Goal: Find specific page/section: Find specific page/section

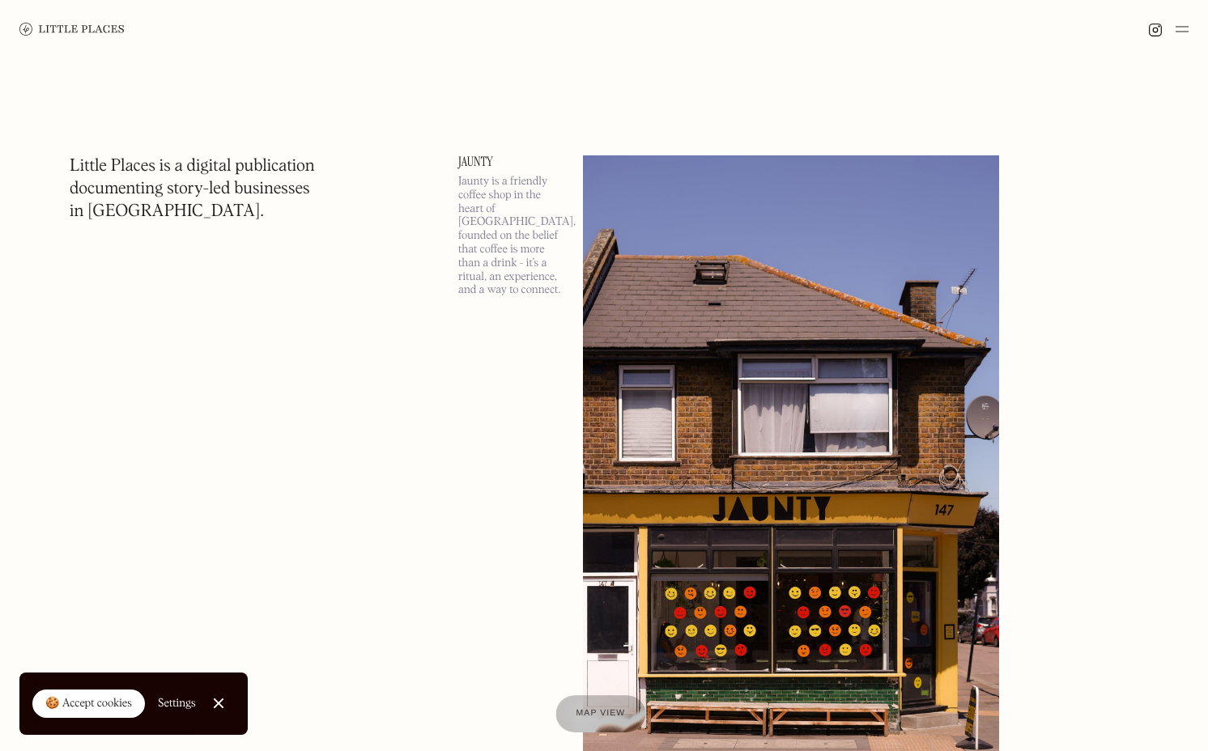
click at [581, 711] on span "Map view" at bounding box center [600, 714] width 49 height 10
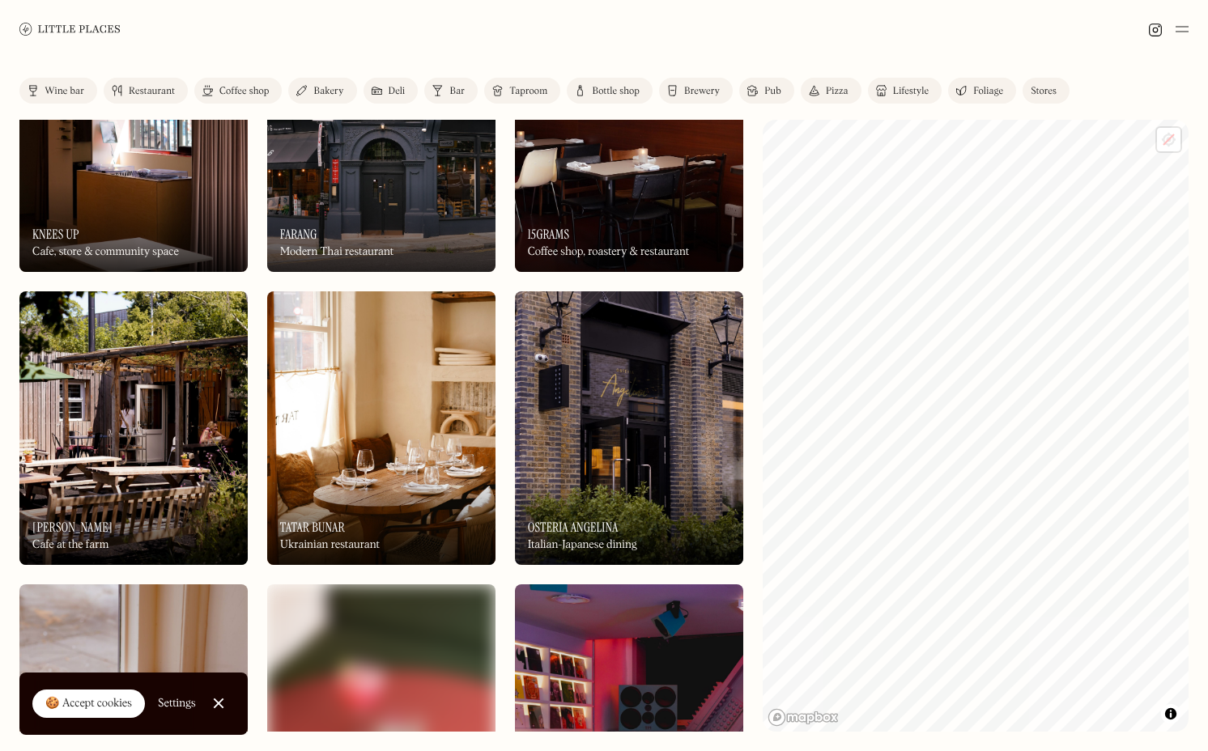
scroll to position [1123, 0]
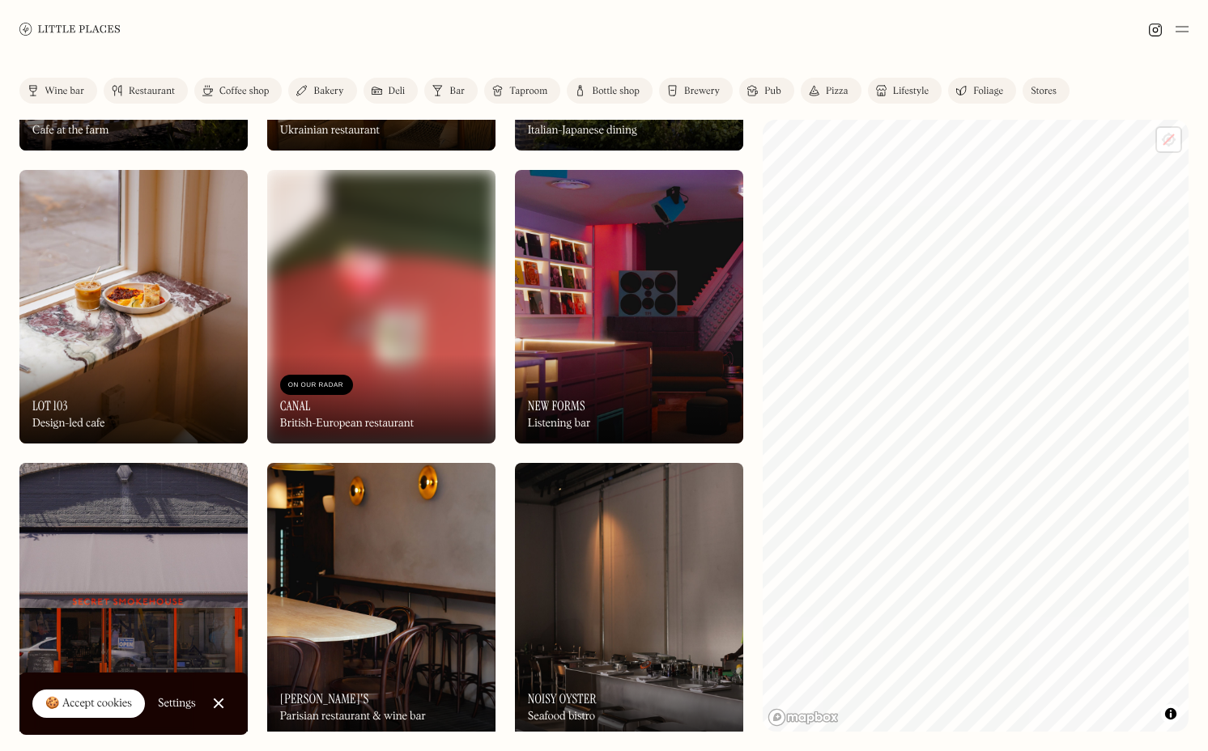
click at [215, 700] on link "Close Cookie Popup" at bounding box center [218, 703] width 32 height 32
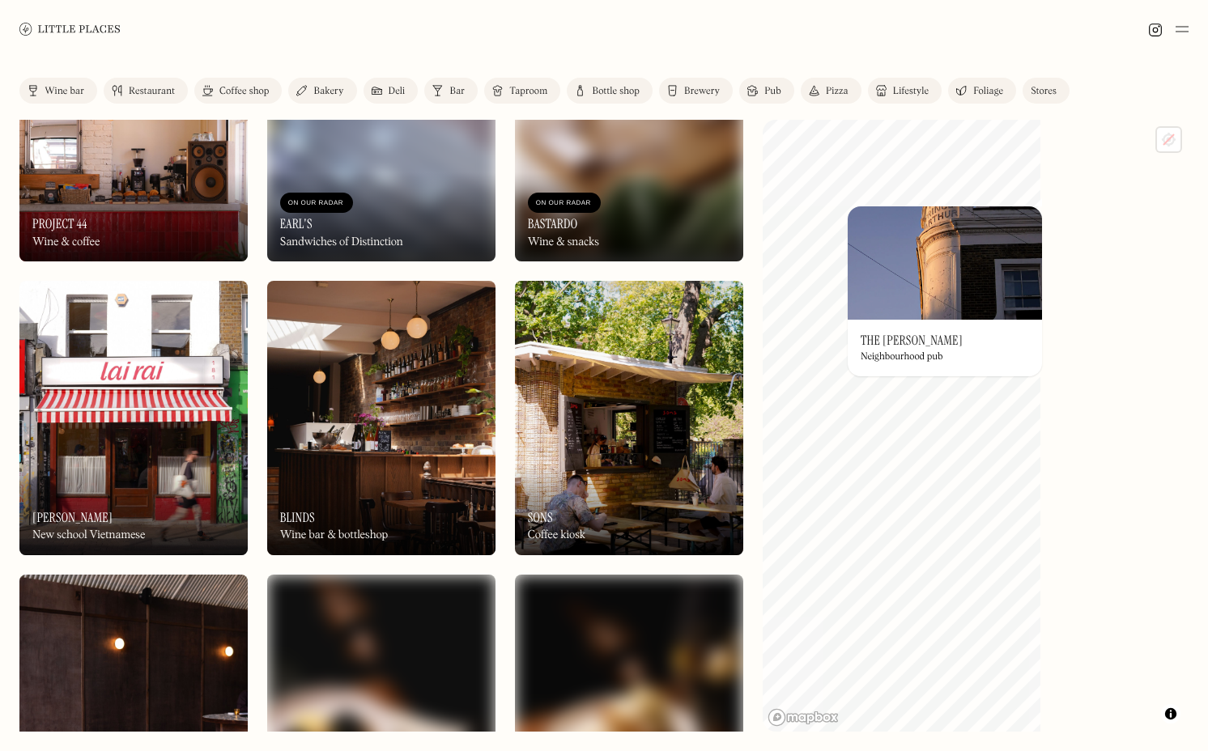
scroll to position [1300, 0]
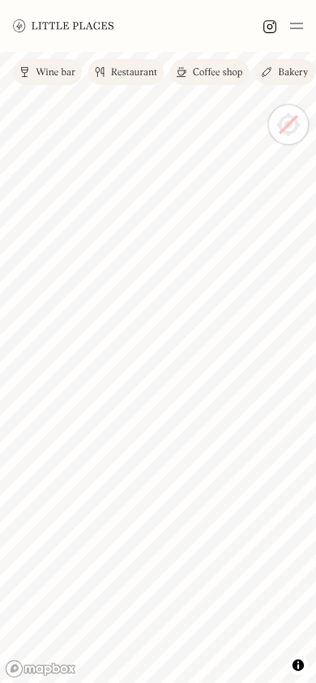
click at [216, 70] on div "Coffee shop" at bounding box center [217, 73] width 49 height 10
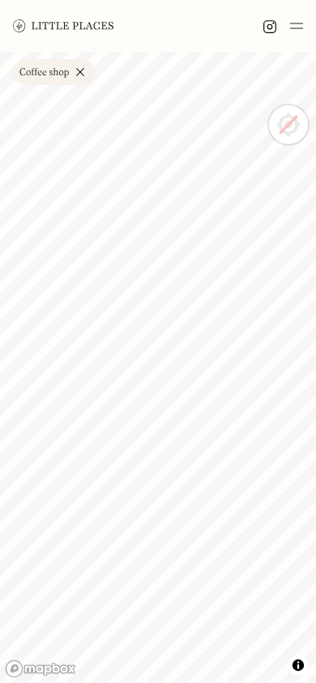
click at [80, 71] on link "Coffee shop" at bounding box center [54, 72] width 82 height 26
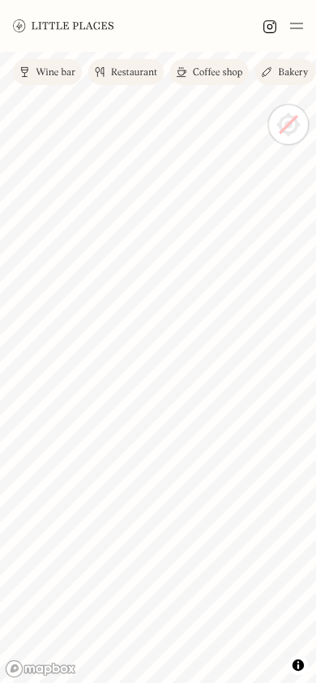
click at [300, 671] on span "Toggle attribution" at bounding box center [298, 666] width 10 height 18
click at [300, 666] on span "Toggle attribution" at bounding box center [298, 666] width 10 height 18
